Goal: Task Accomplishment & Management: Use online tool/utility

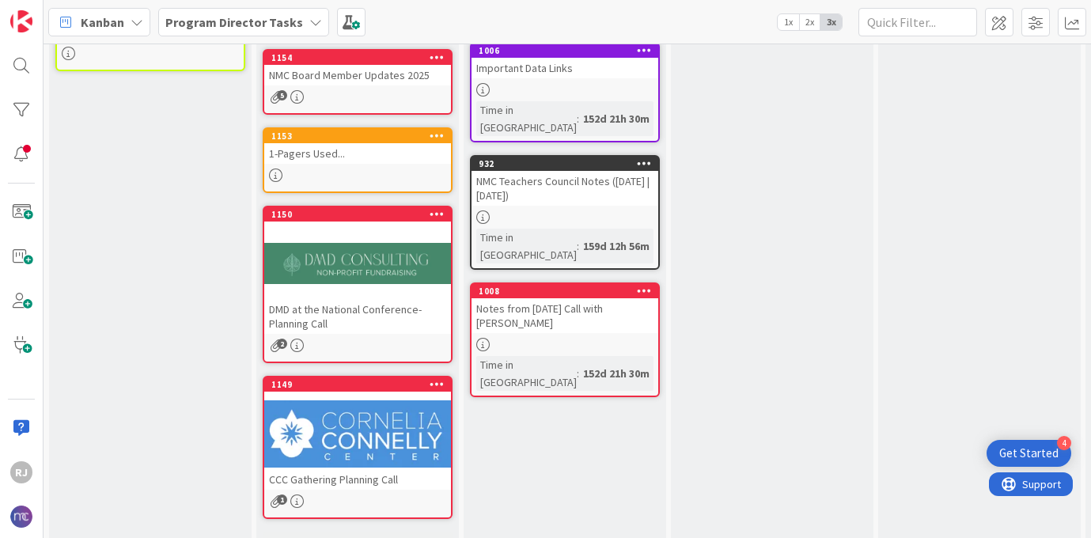
scroll to position [610, 0]
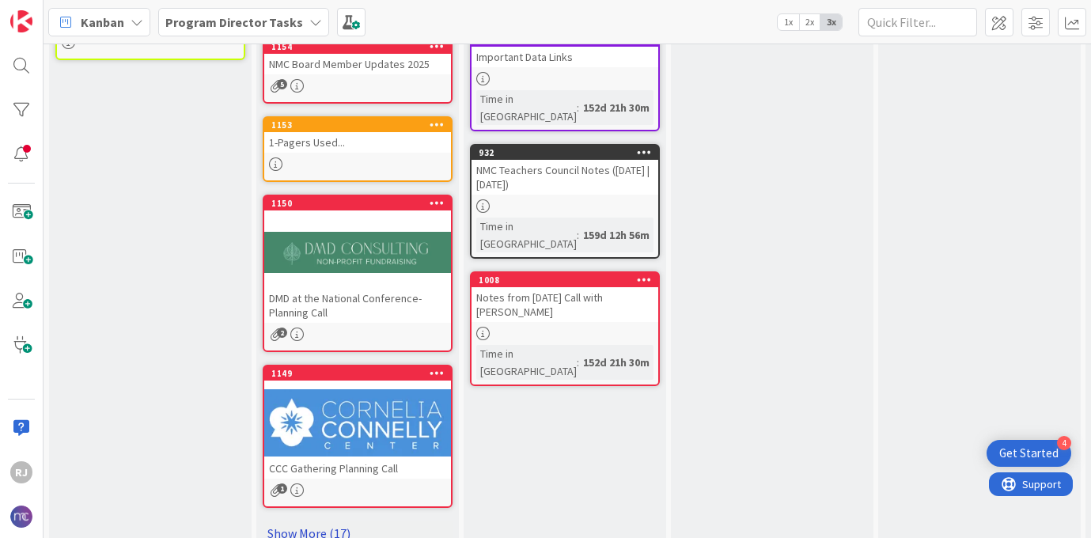
click at [335, 520] on link "Show More (17)" at bounding box center [358, 532] width 190 height 25
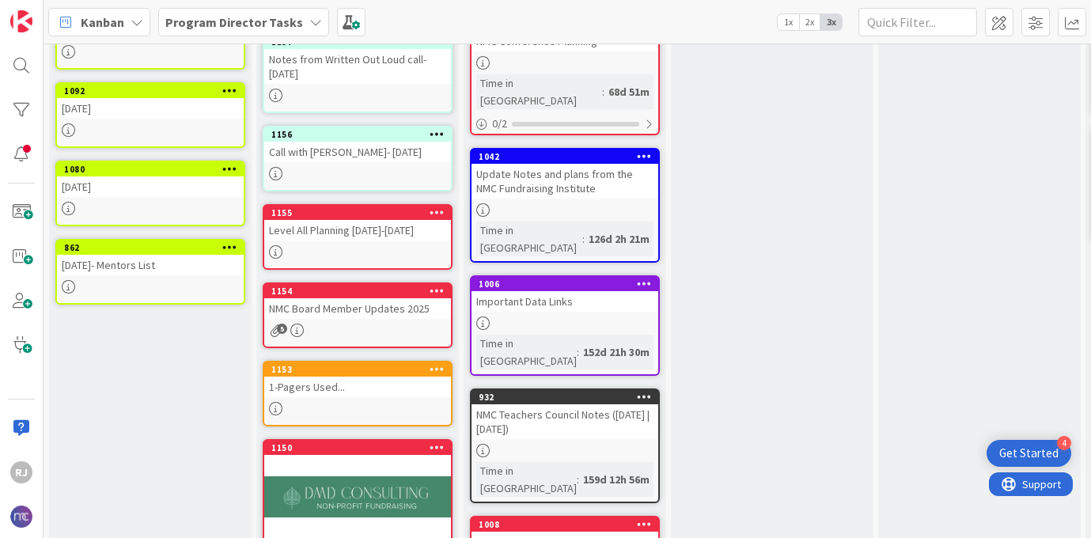
scroll to position [0, 0]
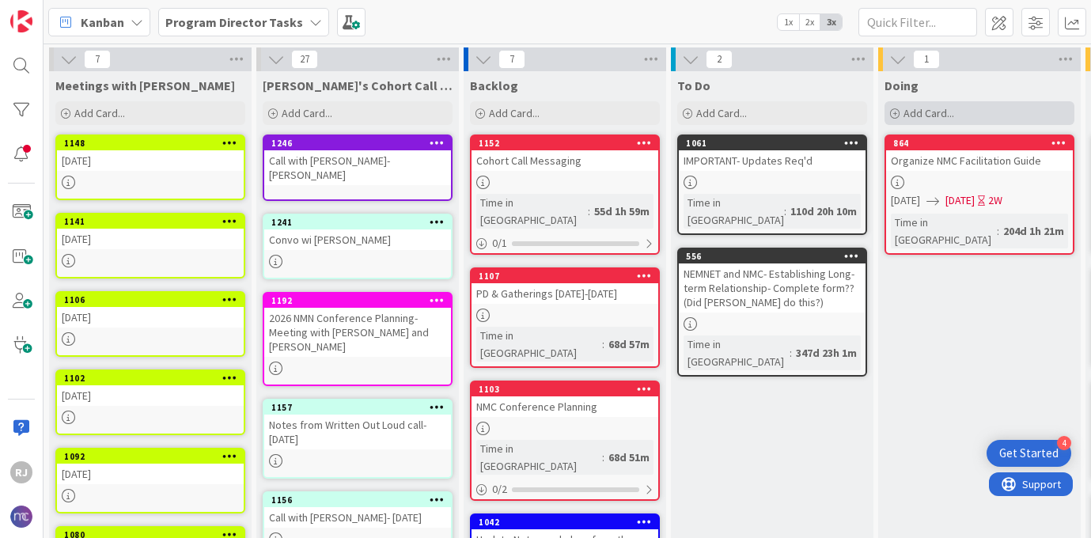
click at [957, 112] on div "Add Card..." at bounding box center [979, 113] width 190 height 24
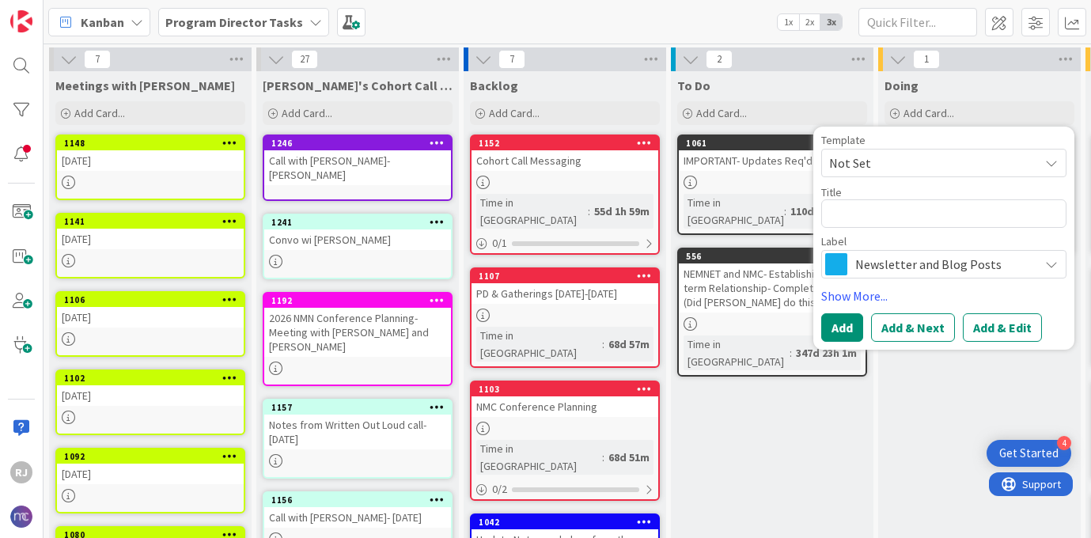
click at [890, 269] on span "Newsletter and Blog Posts" at bounding box center [943, 264] width 176 height 22
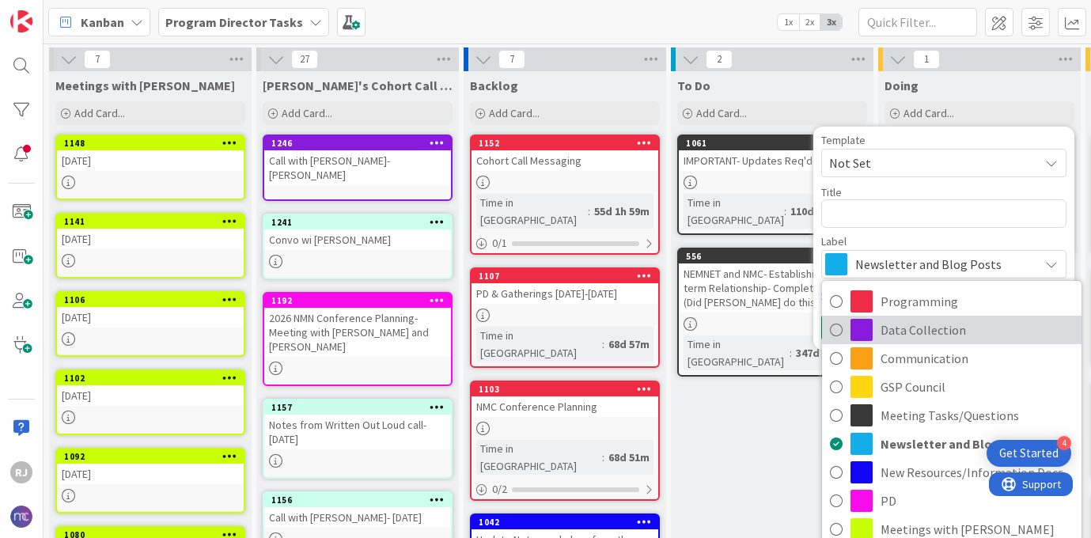
click at [907, 332] on span "Data Collection" at bounding box center [976, 330] width 193 height 24
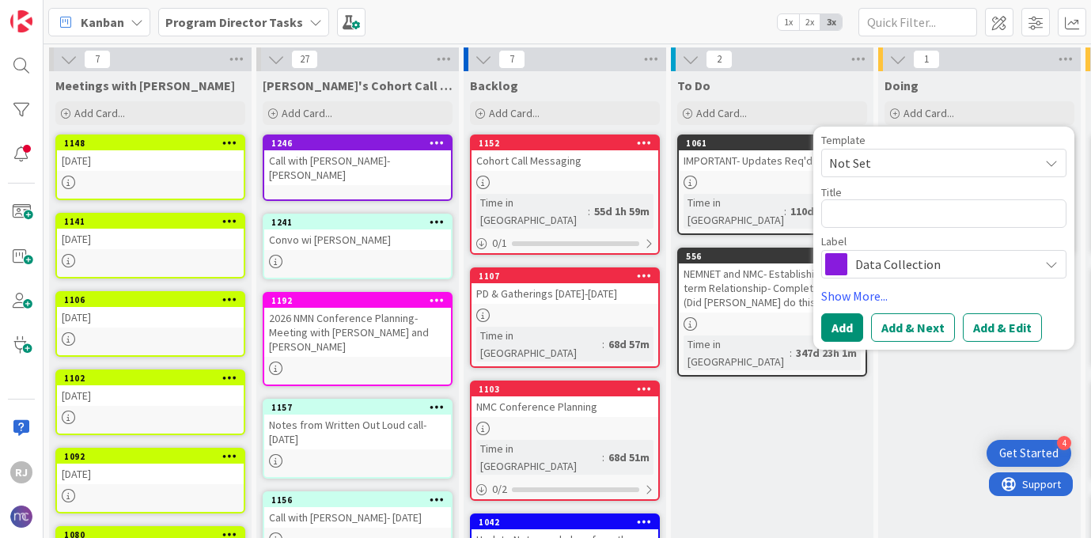
click at [882, 259] on span "Data Collection" at bounding box center [943, 264] width 176 height 22
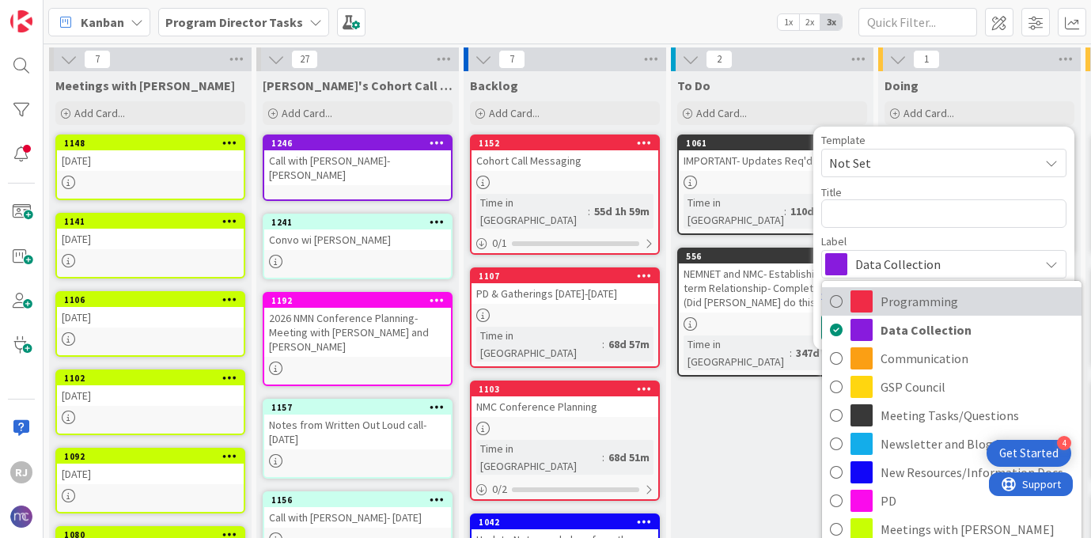
click at [891, 305] on span "Programming" at bounding box center [976, 301] width 193 height 24
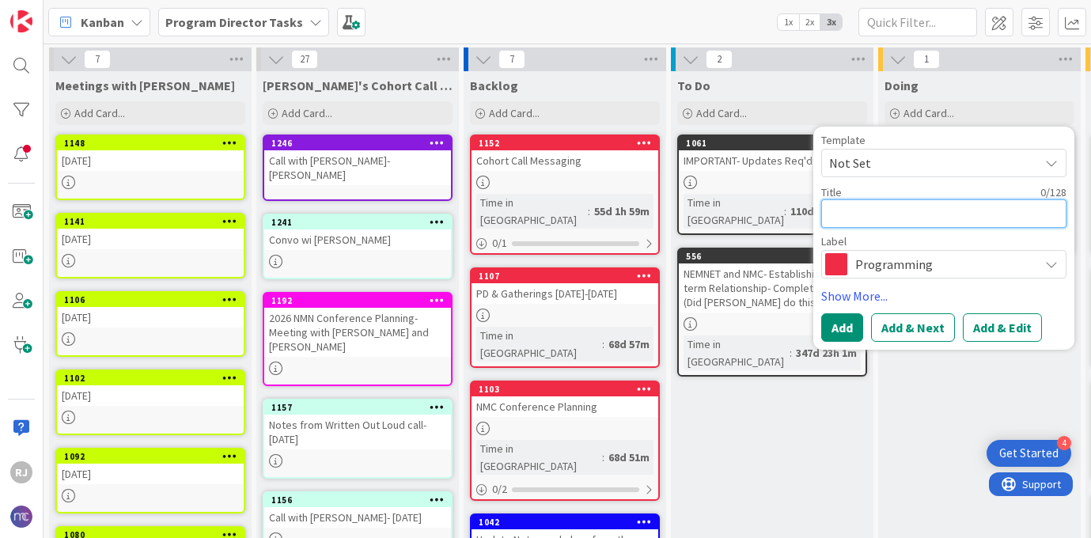
click at [879, 216] on textarea at bounding box center [943, 213] width 245 height 28
type textarea "x"
type textarea "P"
type textarea "x"
type textarea "Pl"
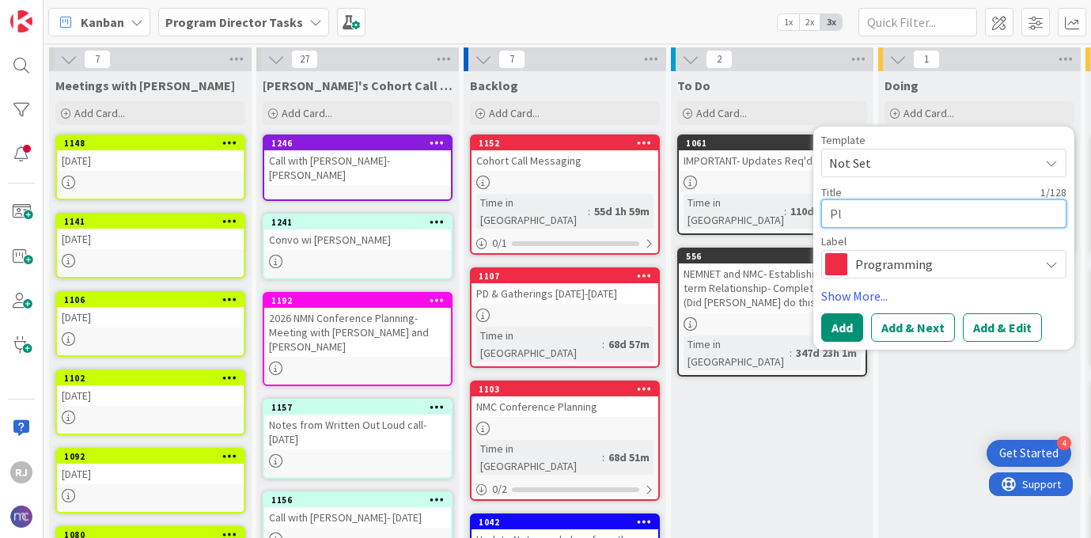
type textarea "x"
type textarea "Pla"
type textarea "x"
type textarea "Plat"
type textarea "x"
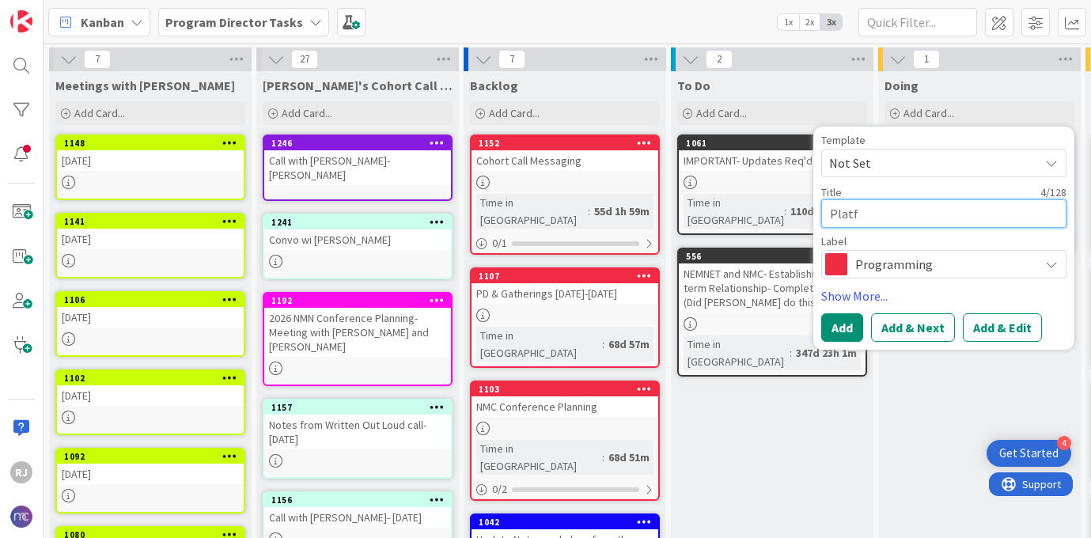
type textarea "Platfo"
type textarea "x"
type textarea "Platfor"
type textarea "x"
type textarea "Platform"
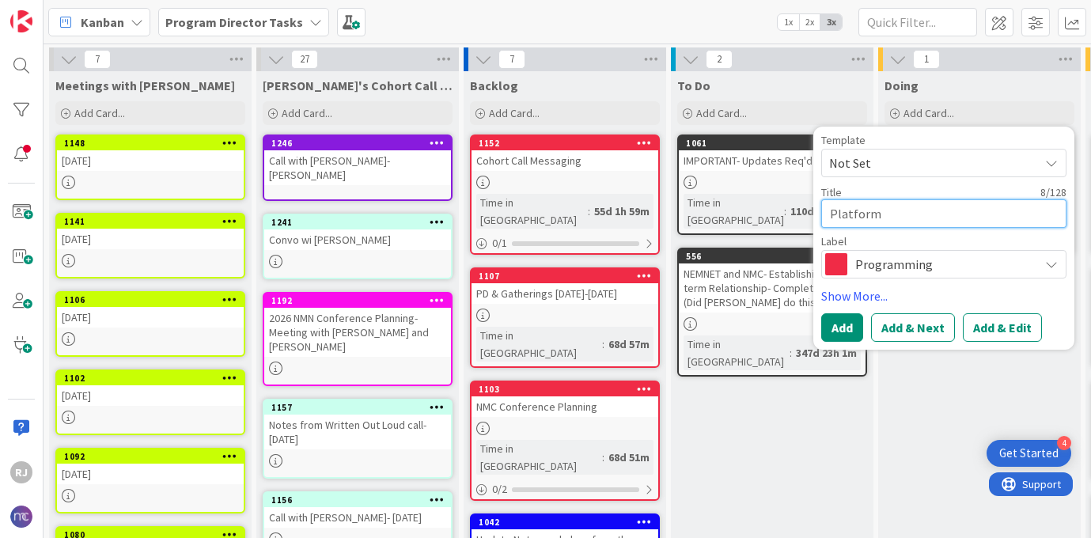
type textarea "x"
type textarea "Platforms"
type textarea "x"
type textarea "Platforms"
type textarea "x"
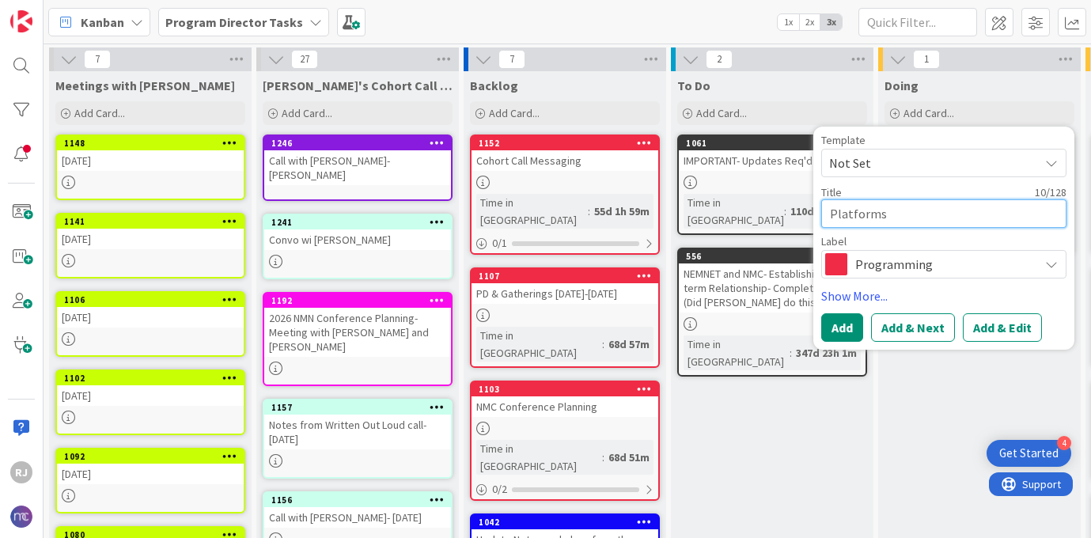
type textarea "Platforms S"
type textarea "x"
type textarea "Platforms"
type textarea "x"
type textarea "Platforms S"
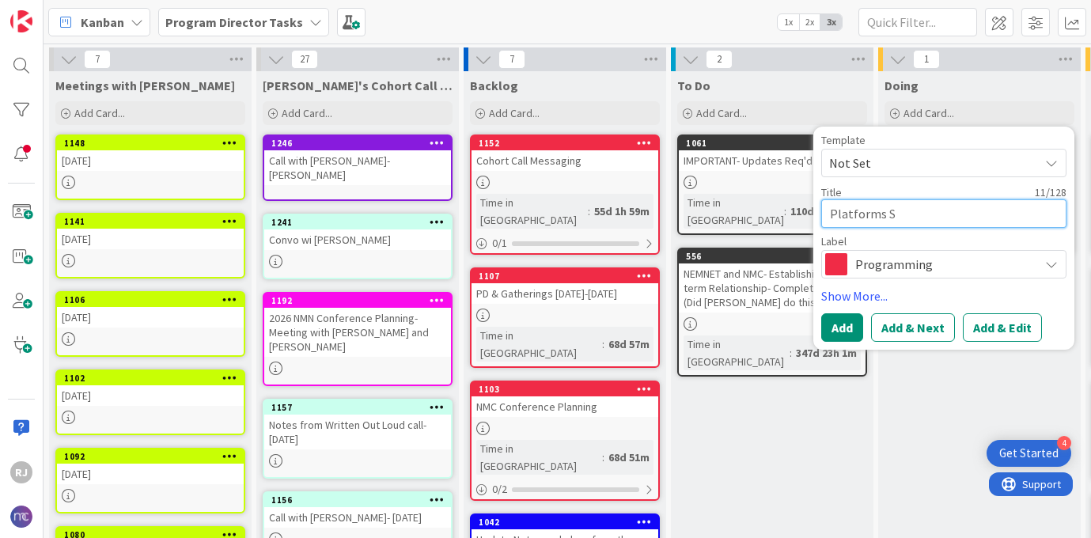
type textarea "x"
type textarea "Platforms Sc"
type textarea "x"
type textarea "Platforms Sch"
type textarea "x"
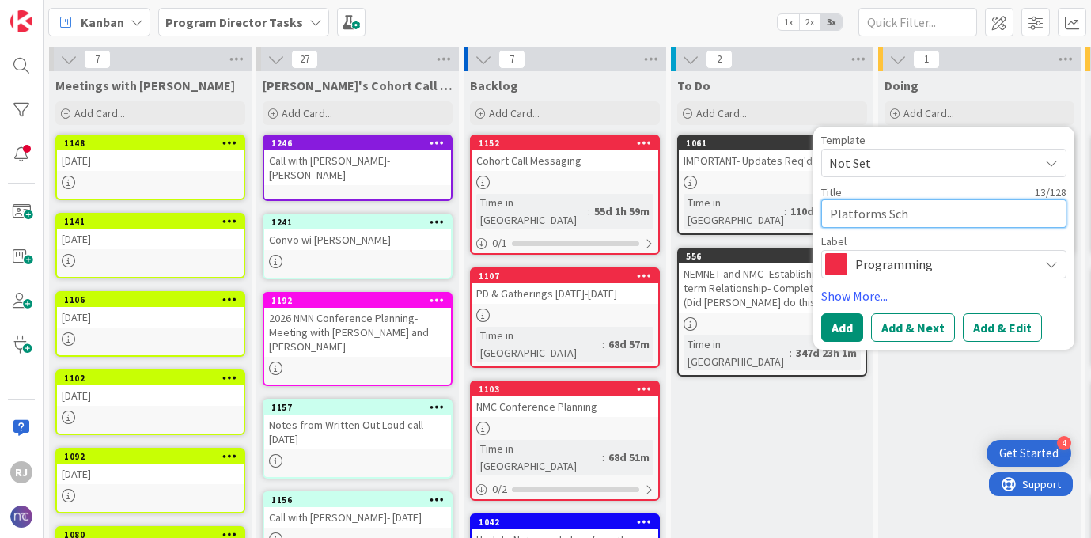
type textarea "Platforms Scho"
type textarea "x"
type textarea "Platforms Schoo"
type textarea "x"
type textarea "Platforms School"
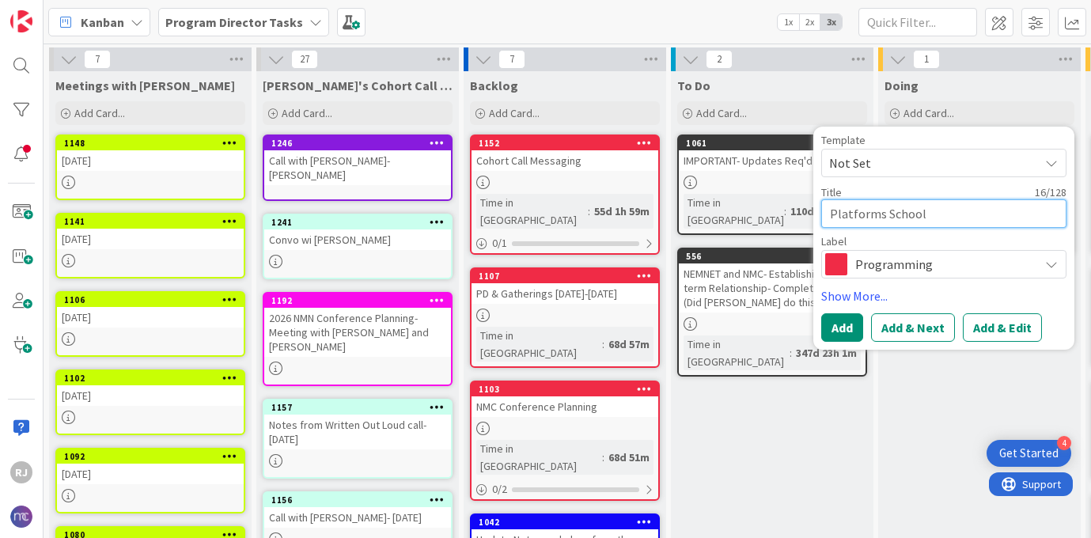
type textarea "x"
type textarea "Platforms Schools"
type textarea "x"
type textarea "Platforms Schools"
type textarea "x"
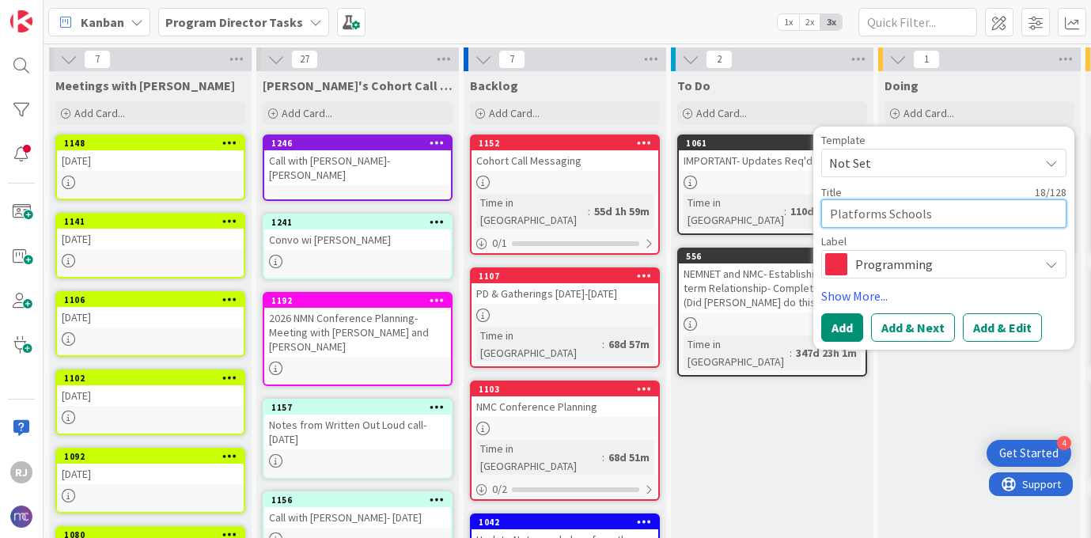
type textarea "Platforms Schools a"
type textarea "x"
type textarea "Platforms Schools ar"
type textarea "x"
type textarea "Platforms Schools are"
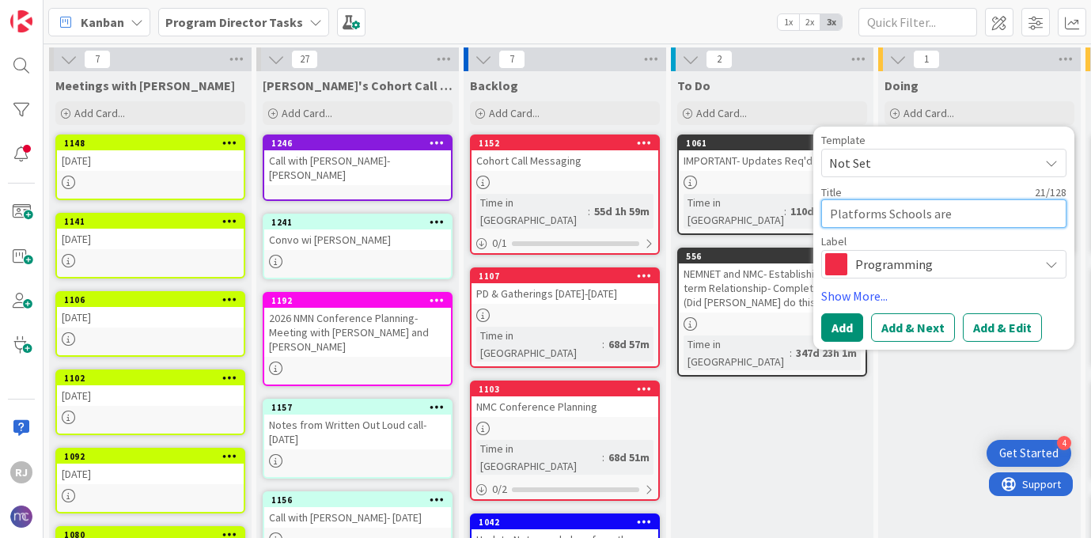
type textarea "x"
type textarea "Platforms Schools are"
type textarea "x"
type textarea "Platforms Schools are U"
type textarea "x"
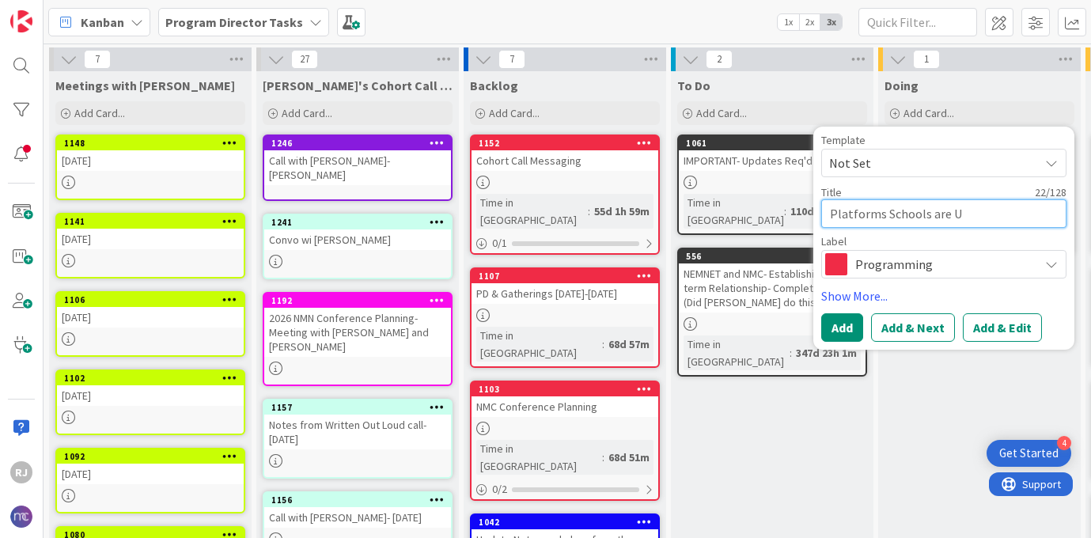
type textarea "Platforms Schools are Us"
type textarea "x"
type textarea "Platforms Schools are Usi"
type textarea "x"
type textarea "Platforms Schools are Usin"
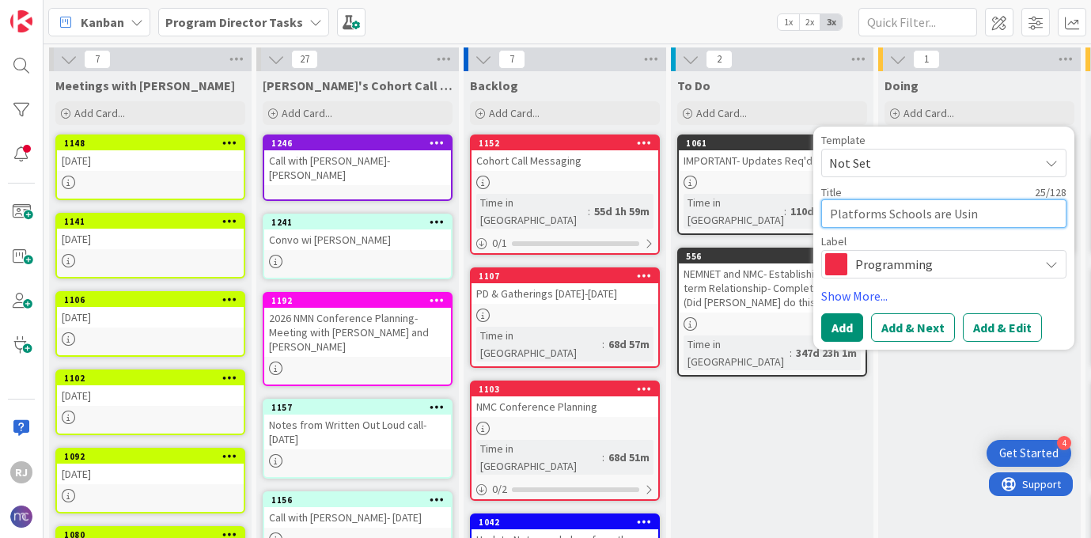
type textarea "x"
type textarea "Platforms Schools are Using"
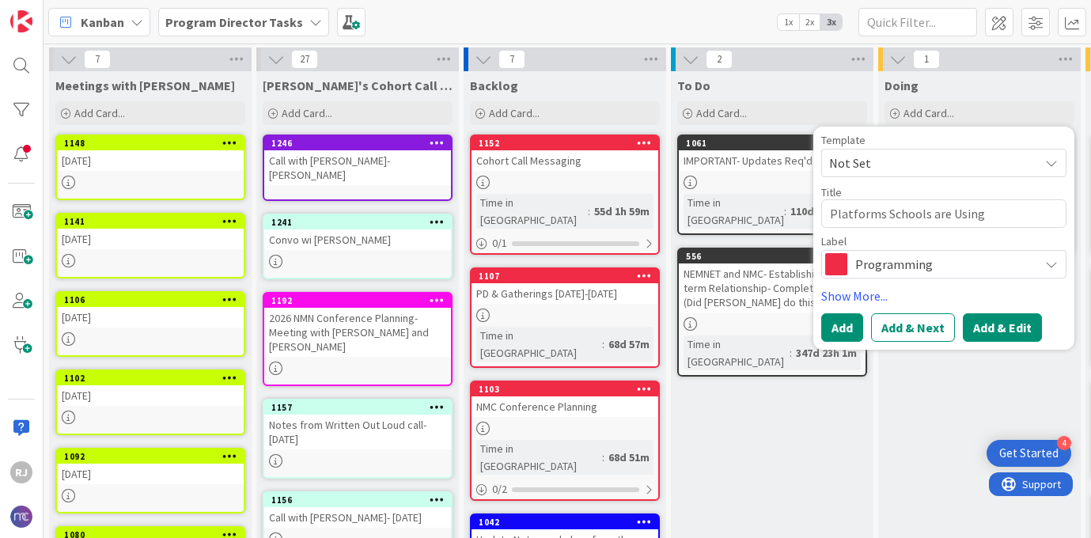
click at [987, 325] on button "Add & Edit" at bounding box center [1002, 327] width 79 height 28
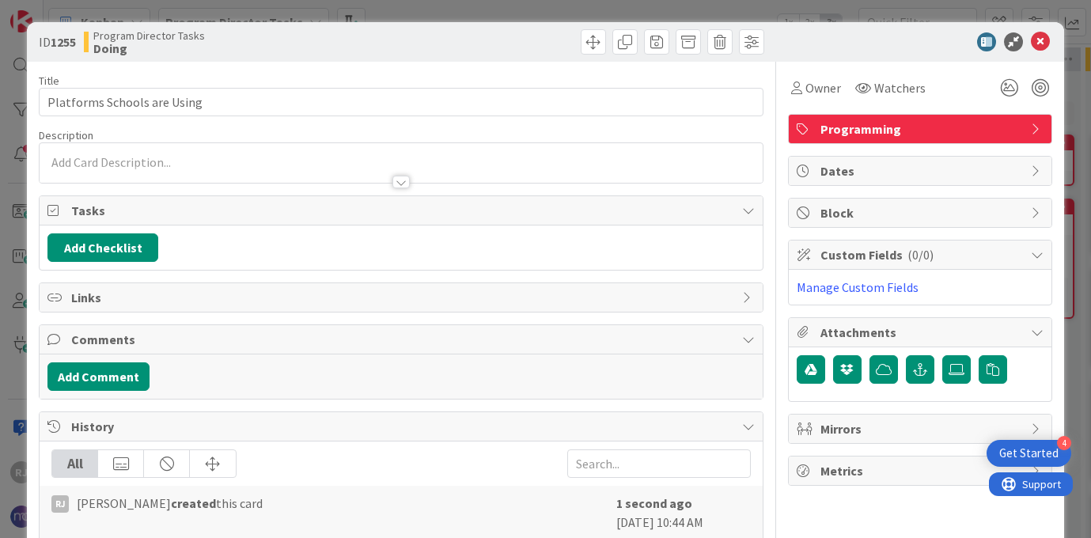
click at [380, 159] on div at bounding box center [401, 163] width 722 height 40
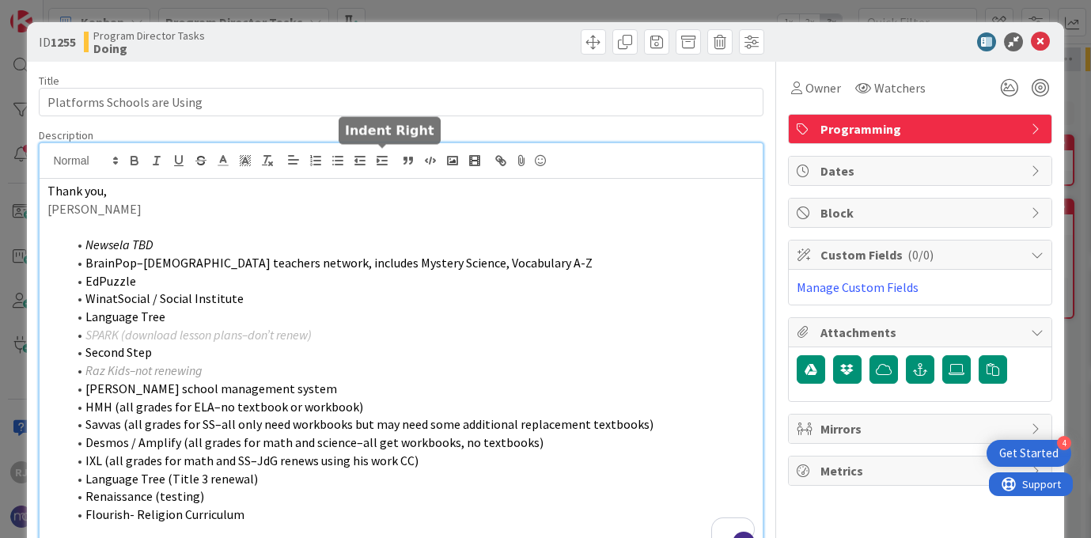
scroll to position [2, 0]
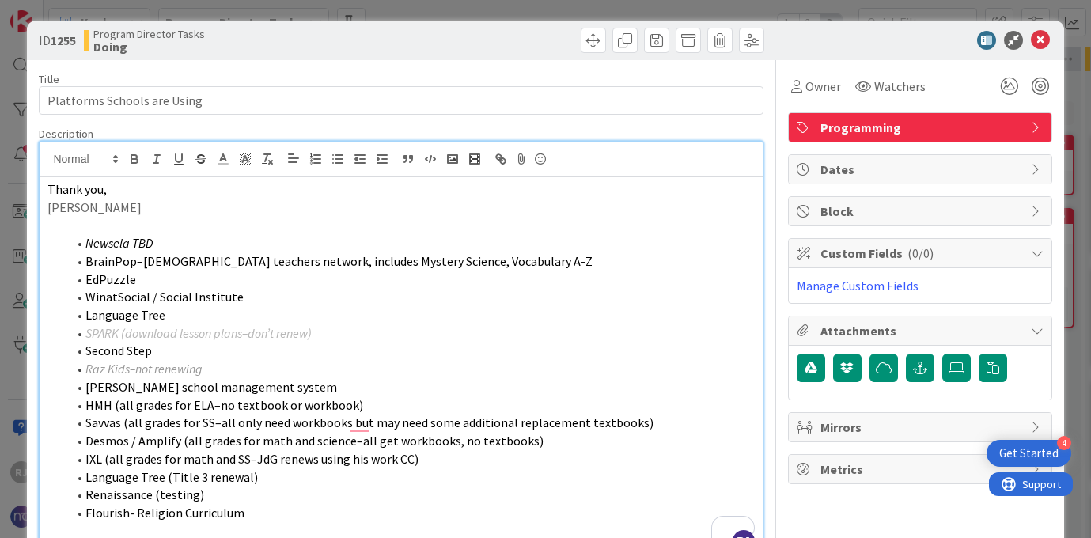
click at [100, 208] on p "[PERSON_NAME]" at bounding box center [400, 208] width 706 height 18
click at [176, 207] on span "[PERSON_NAME]- [PERSON_NAME]" at bounding box center [144, 207] width 195 height 16
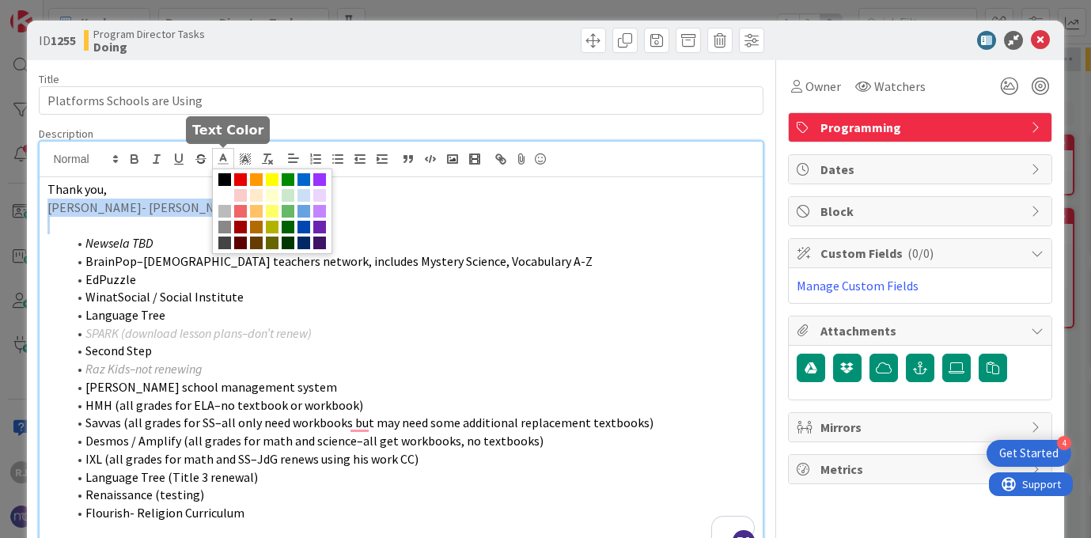
click at [226, 159] on polyline at bounding box center [224, 157] width 6 height 6
click at [307, 178] on span at bounding box center [303, 179] width 13 height 13
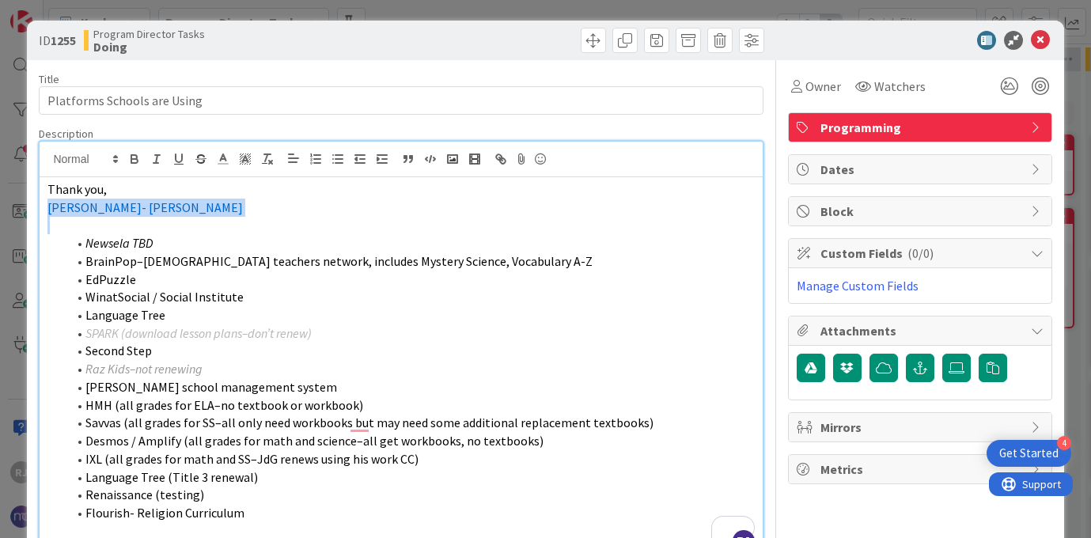
click at [211, 208] on p "[PERSON_NAME]- [PERSON_NAME]" at bounding box center [400, 208] width 706 height 18
click at [1043, 36] on icon at bounding box center [1040, 40] width 19 height 19
